Goal: Find specific page/section: Find specific page/section

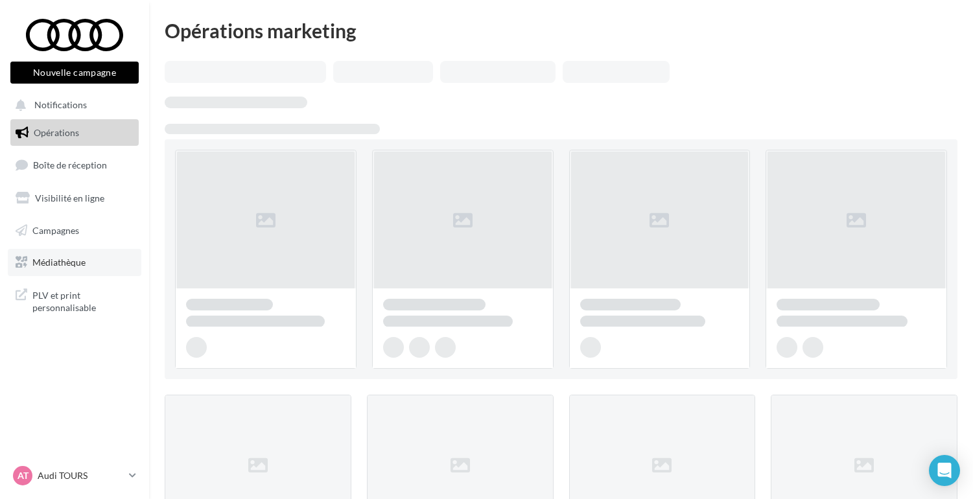
click at [66, 270] on link "Médiathèque" at bounding box center [75, 262] width 134 height 27
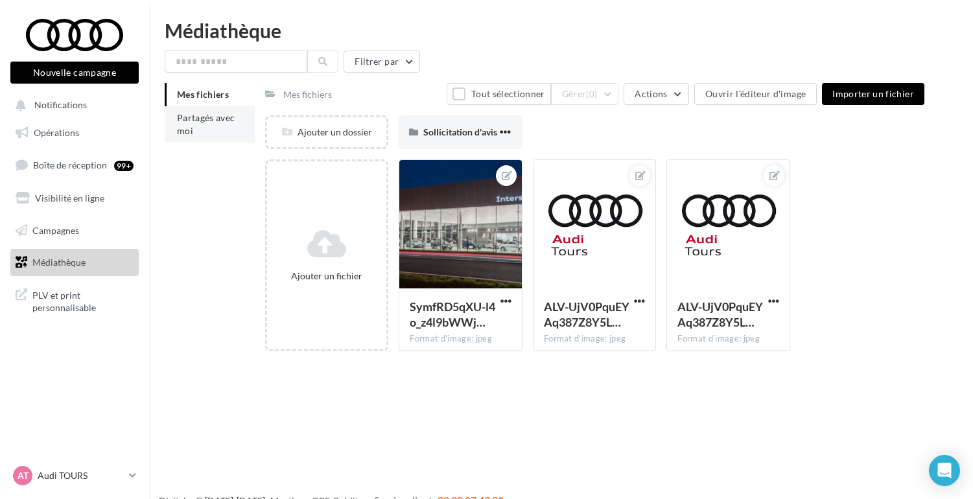
click at [194, 118] on span "Partagés avec moi" at bounding box center [206, 124] width 58 height 24
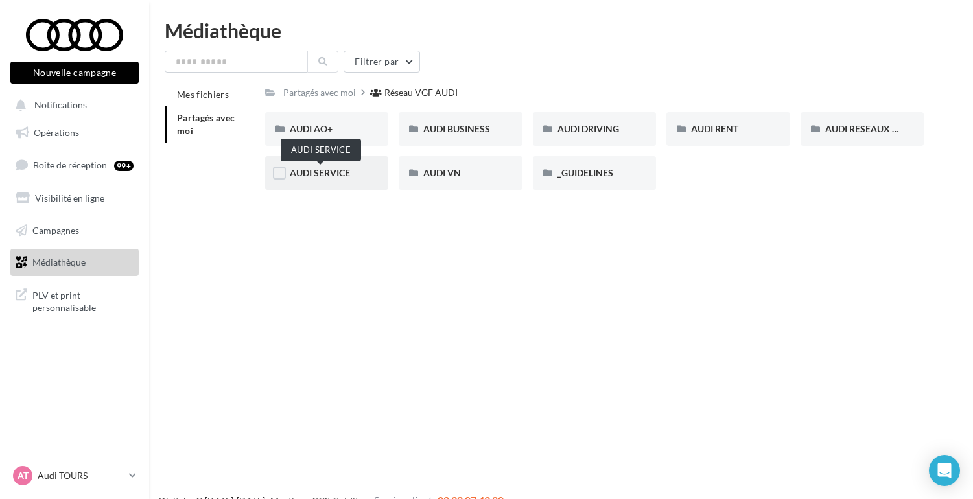
click at [328, 182] on div "AUDI SERVICE" at bounding box center [327, 173] width 124 height 34
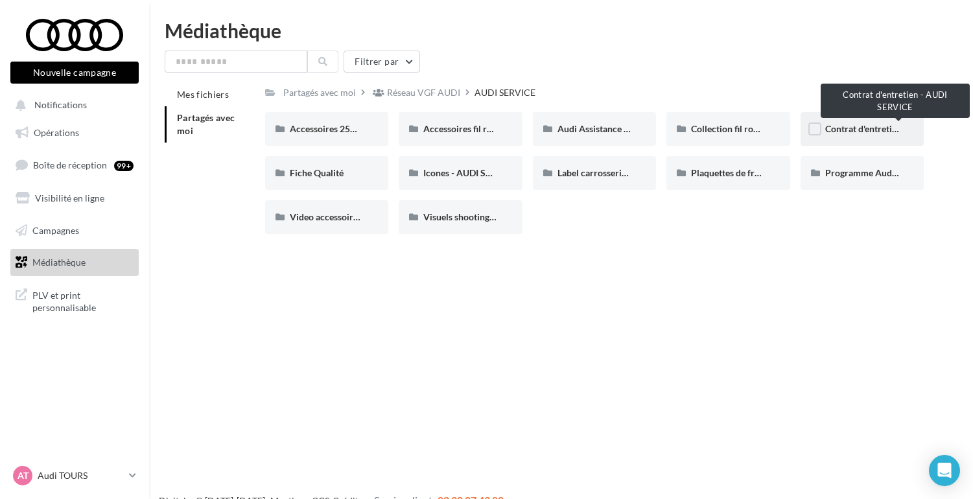
click at [837, 133] on span "Contrat d'entretien - AUDI SERVICE" at bounding box center [897, 128] width 144 height 11
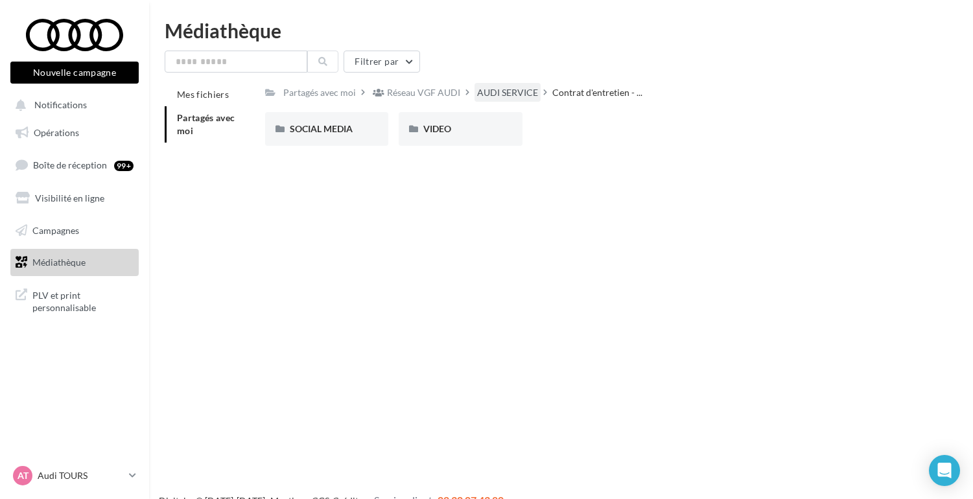
click at [511, 94] on div "AUDI SERVICE" at bounding box center [507, 92] width 61 height 13
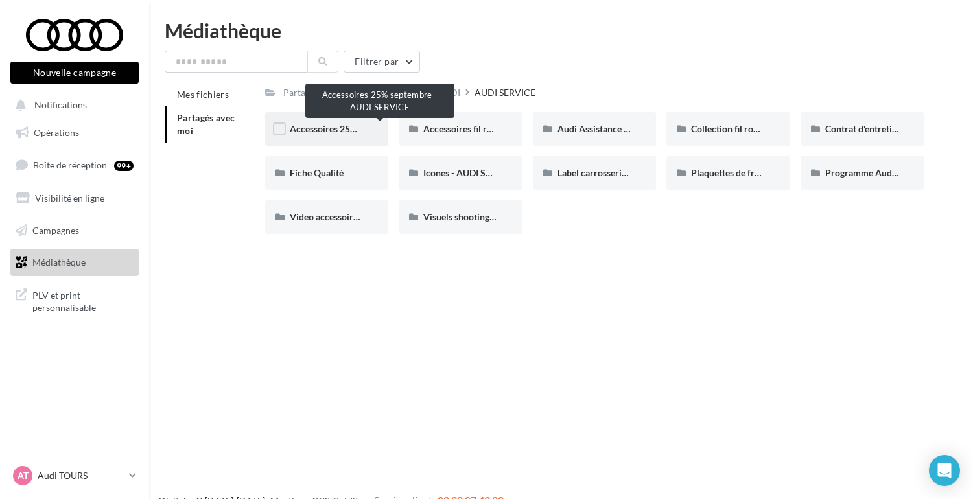
click at [306, 134] on span "Accessoires 25% septembre - AUDI SERVICE" at bounding box center [380, 128] width 180 height 11
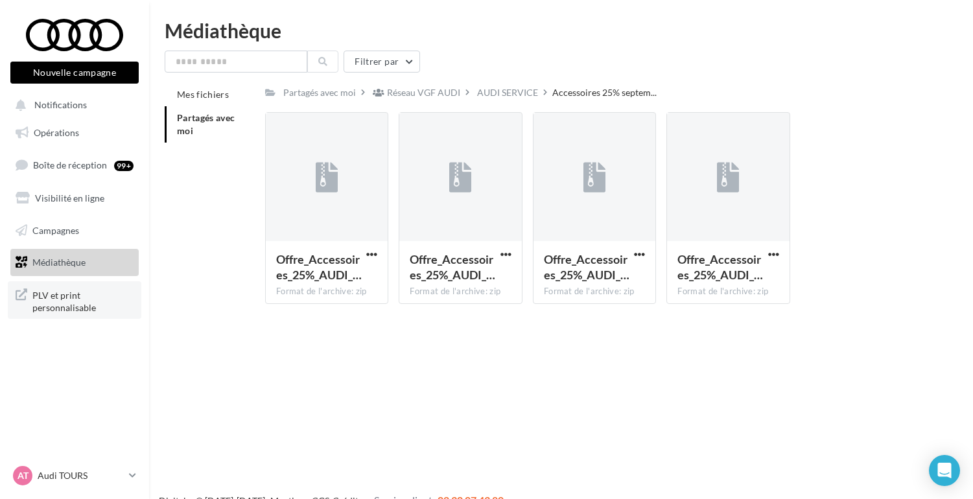
click at [71, 302] on span "PLV et print personnalisable" at bounding box center [82, 301] width 101 height 28
